Goal: Find specific page/section: Find specific page/section

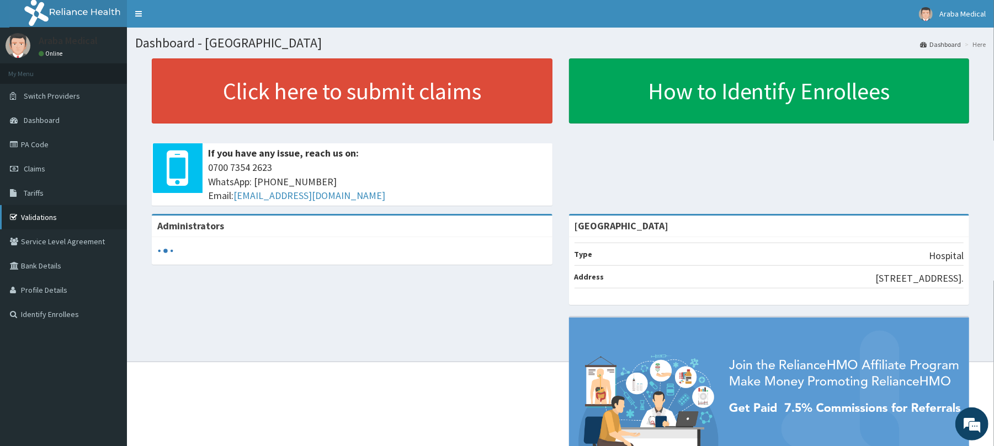
click at [81, 217] on link "Validations" at bounding box center [63, 217] width 127 height 24
click at [39, 217] on link "Validations" at bounding box center [63, 217] width 127 height 24
